Goal: Find specific page/section: Find specific page/section

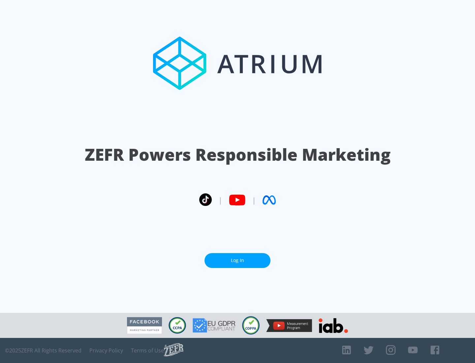
click at [238, 260] on link "Log In" at bounding box center [238, 260] width 66 height 15
